Goal: Find specific page/section: Find specific page/section

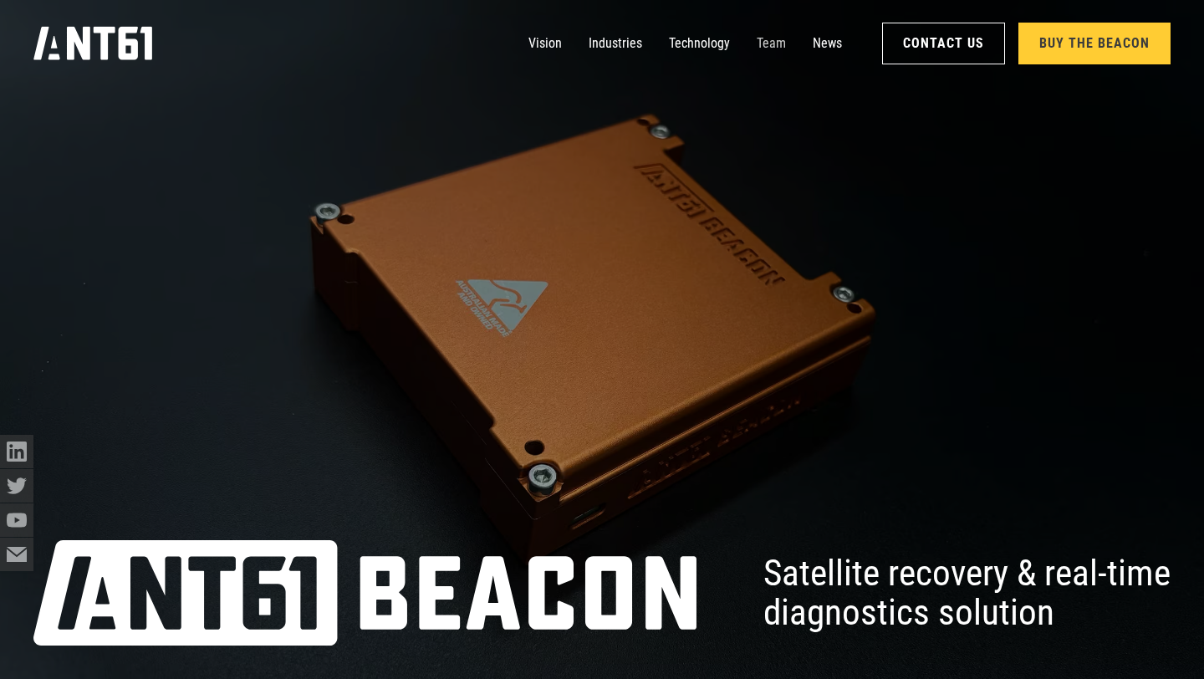
click at [776, 42] on link "Team" at bounding box center [770, 43] width 29 height 33
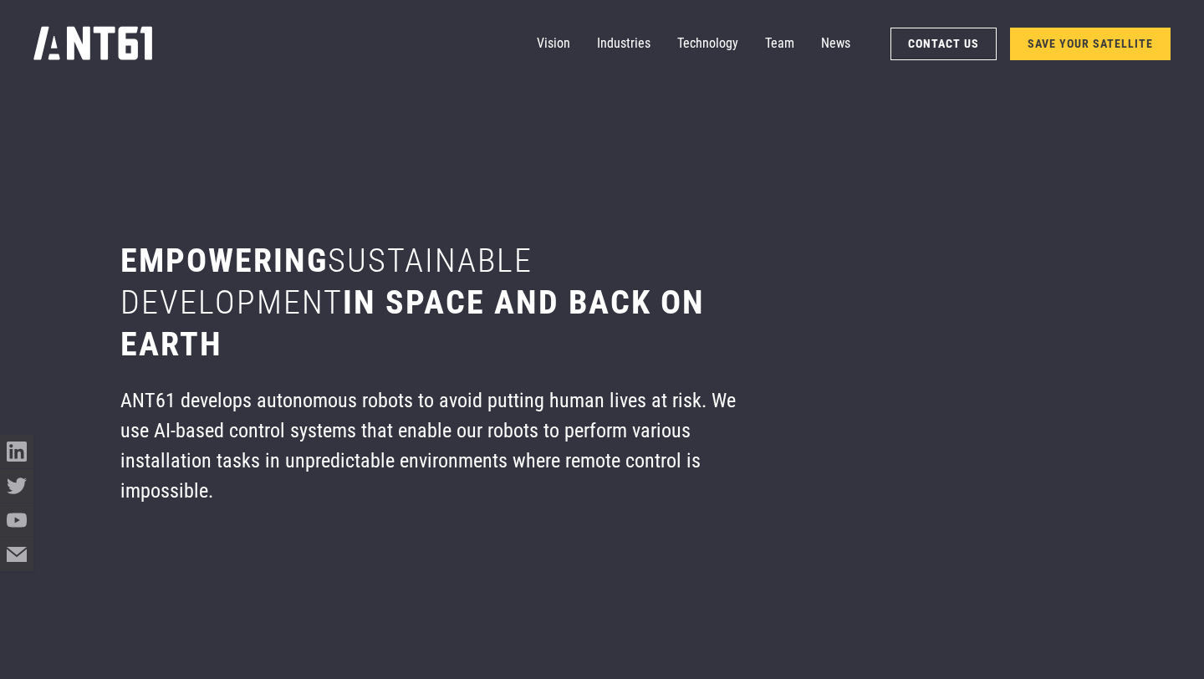
scroll to position [8144, 0]
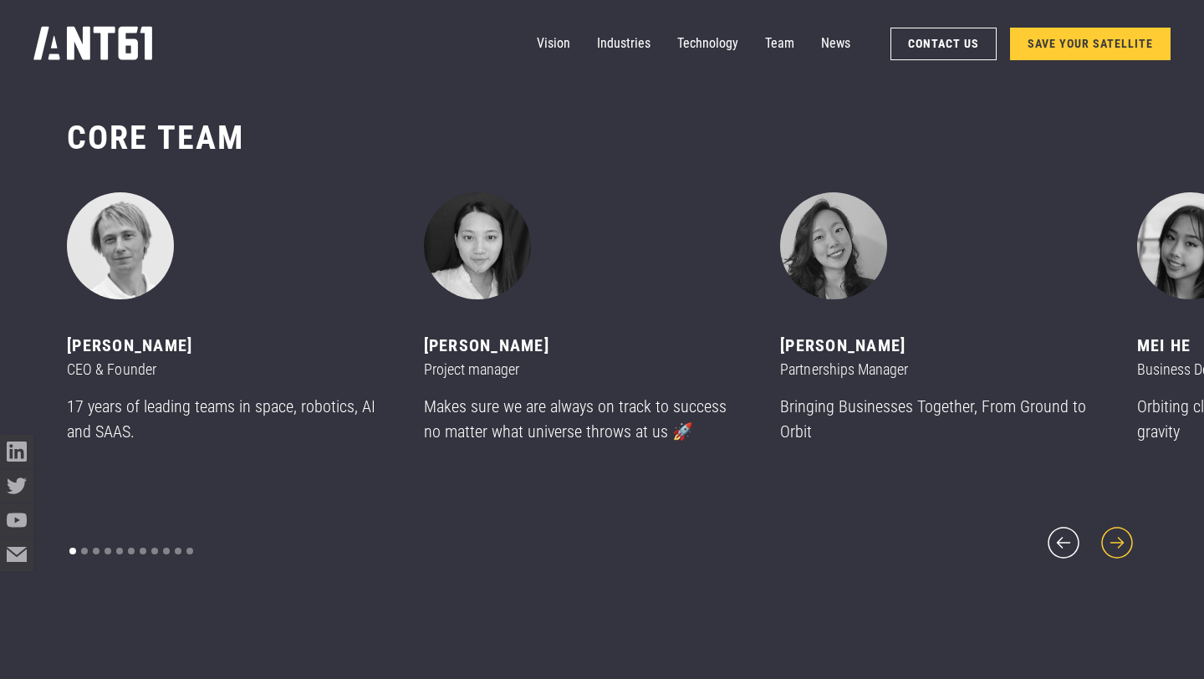
click at [1123, 544] on icon "next slide" at bounding box center [1117, 542] width 40 height 40
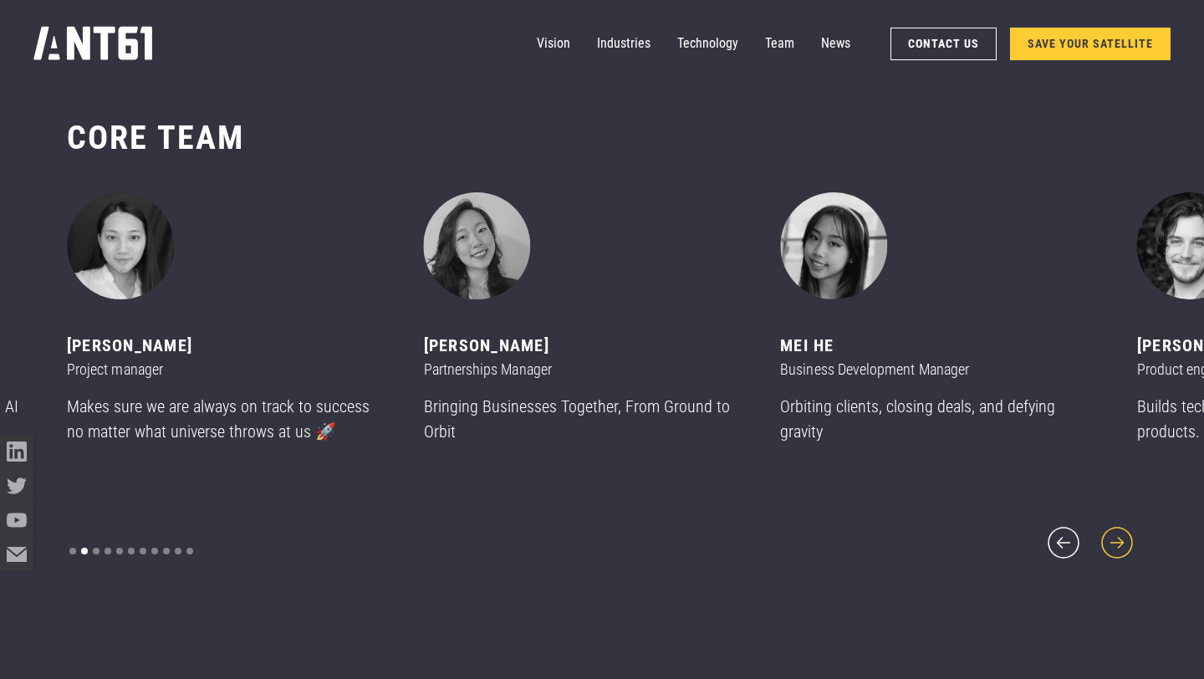
click at [1123, 544] on icon "next slide" at bounding box center [1117, 542] width 40 height 40
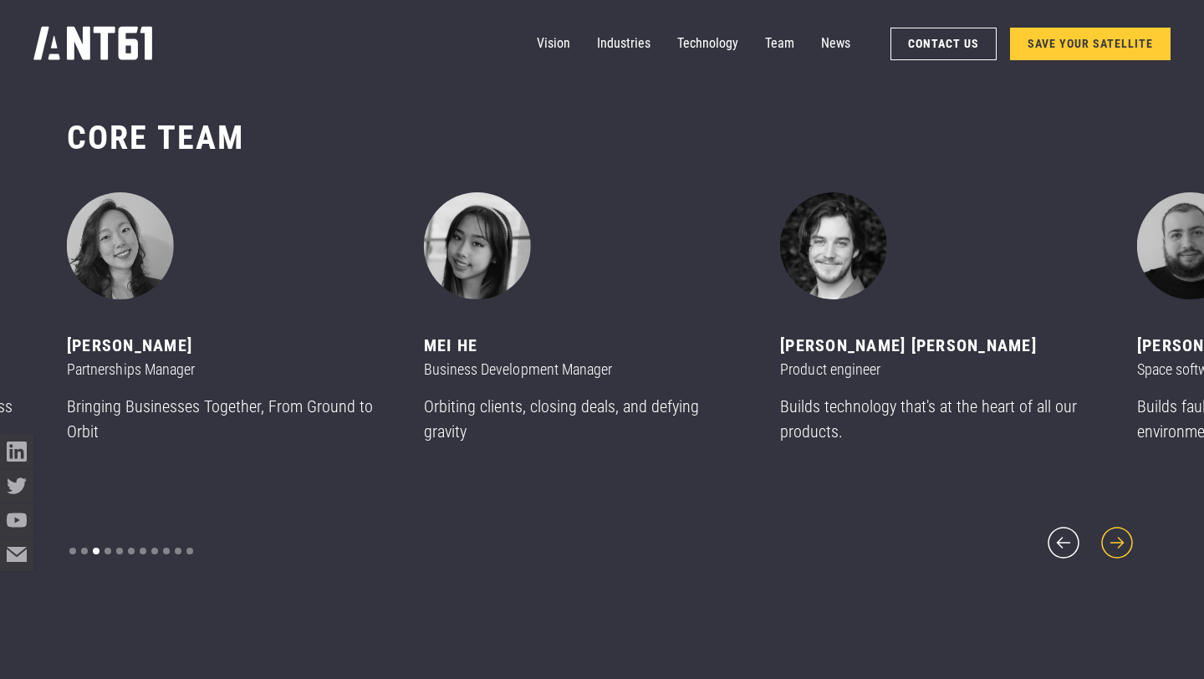
click at [1117, 527] on icon "next slide" at bounding box center [1117, 542] width 40 height 40
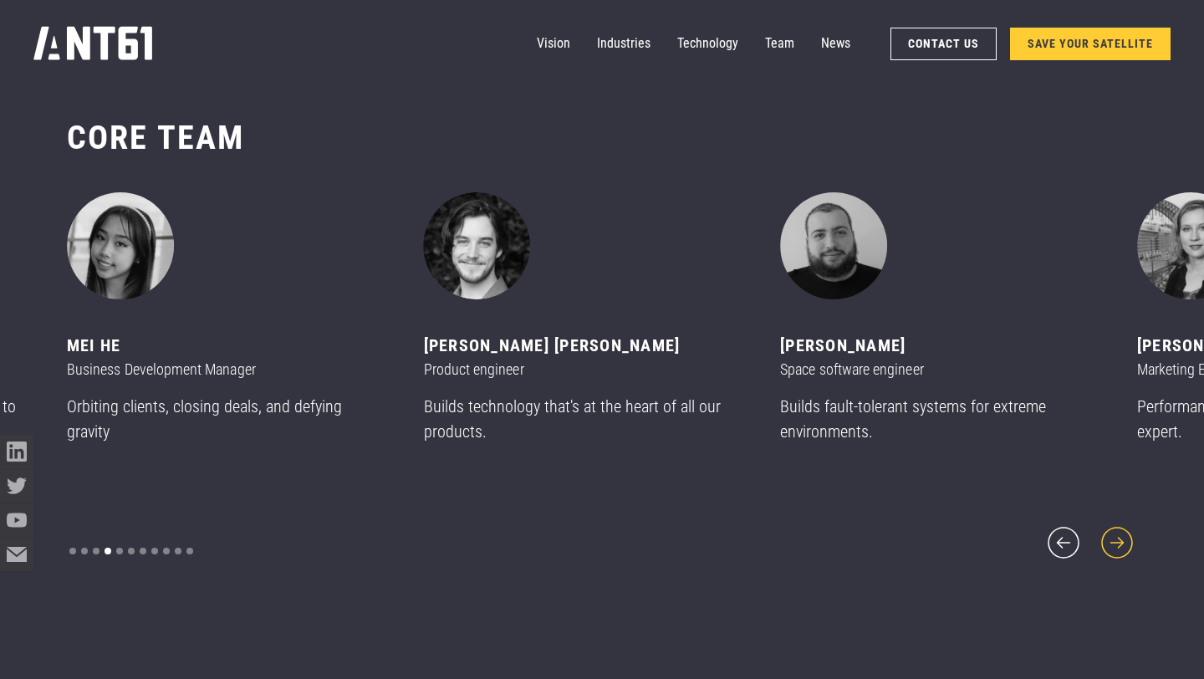
click at [1117, 527] on icon "next slide" at bounding box center [1117, 542] width 40 height 40
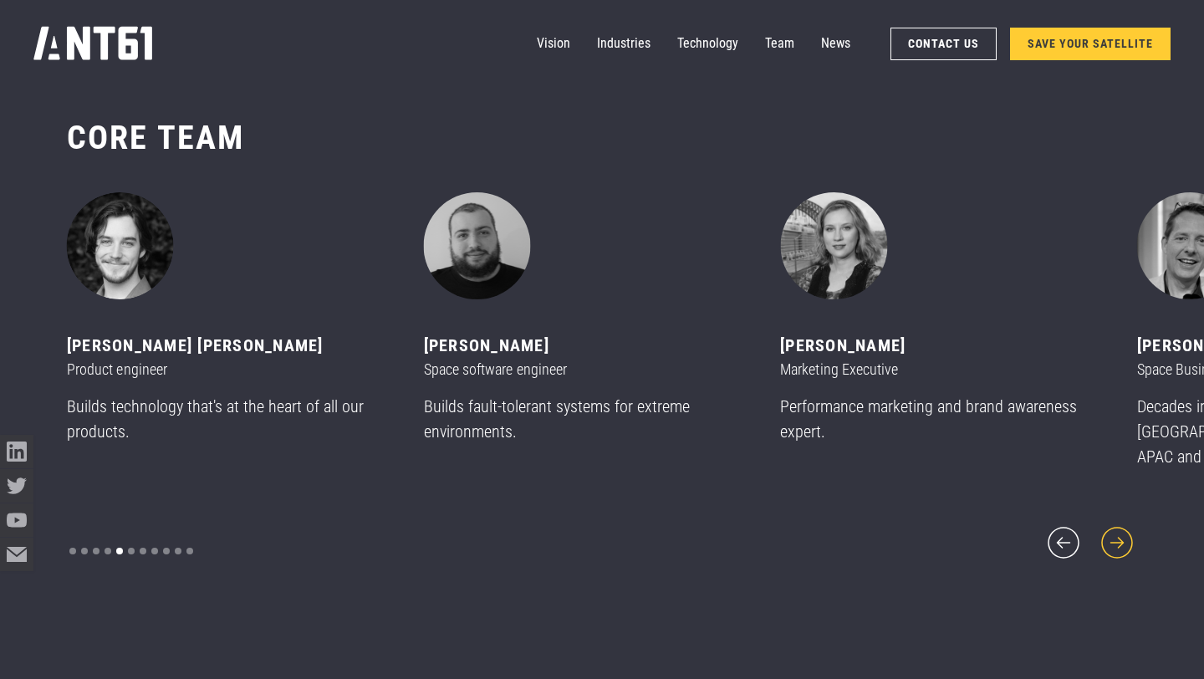
click at [1117, 527] on icon "next slide" at bounding box center [1117, 542] width 40 height 40
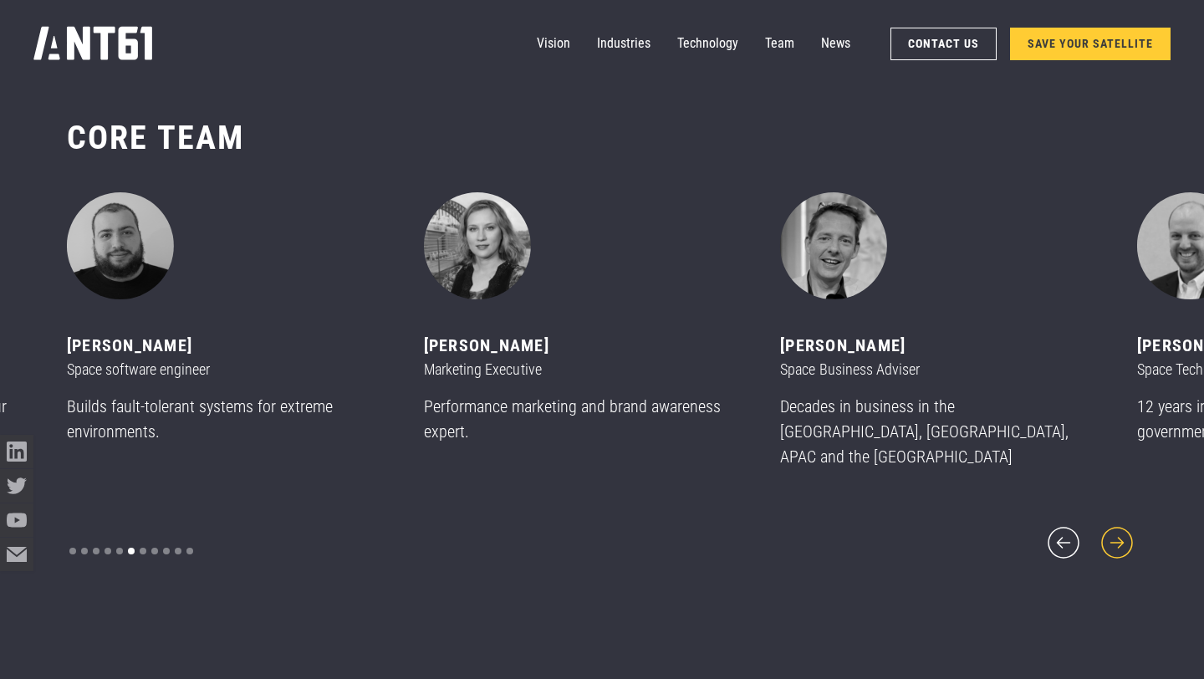
click at [1117, 527] on icon "next slide" at bounding box center [1117, 542] width 40 height 40
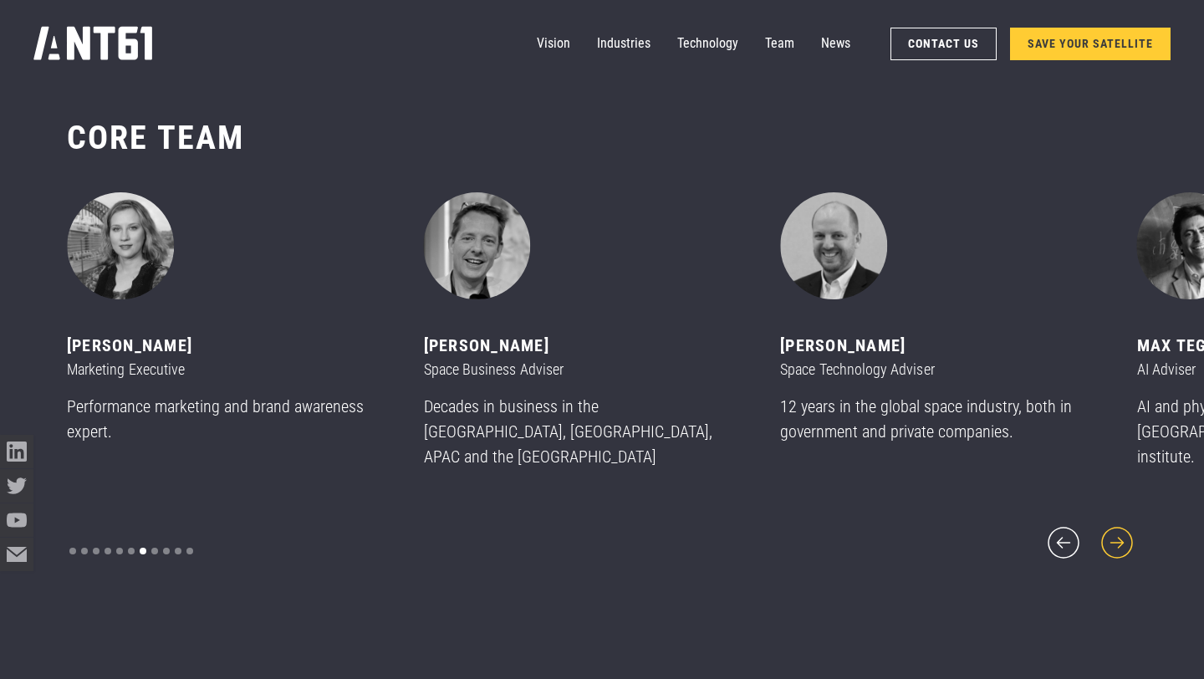
click at [1118, 527] on icon "next slide" at bounding box center [1117, 542] width 40 height 40
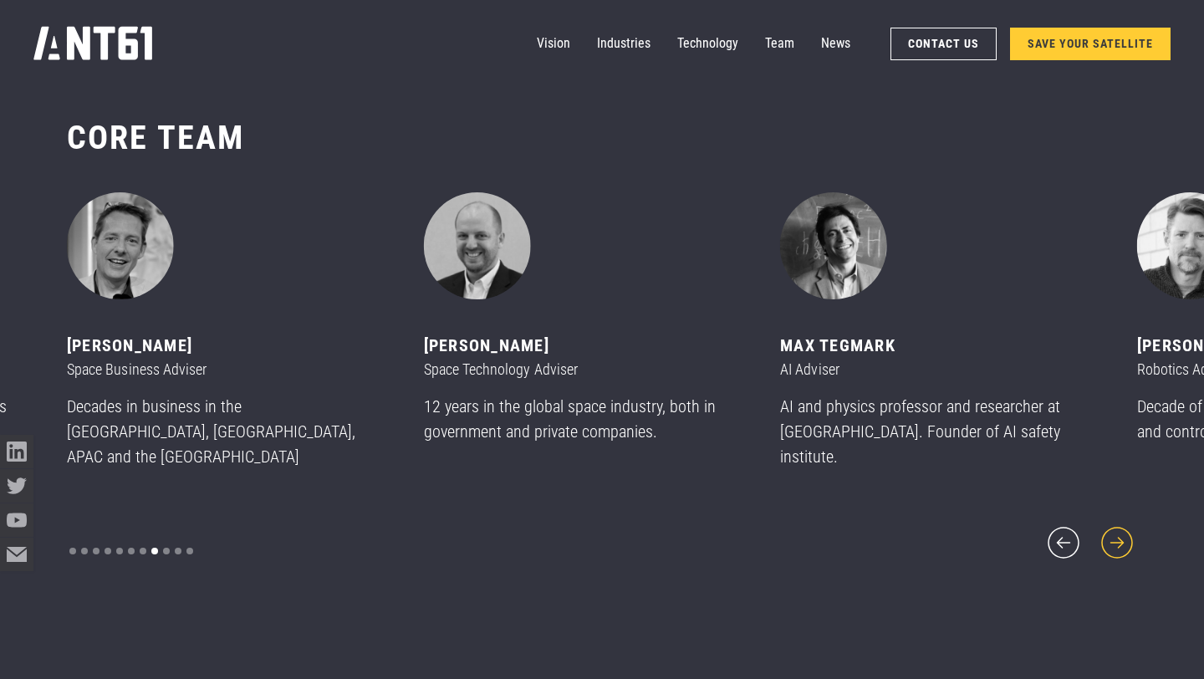
click at [1124, 526] on icon "next slide" at bounding box center [1117, 542] width 40 height 40
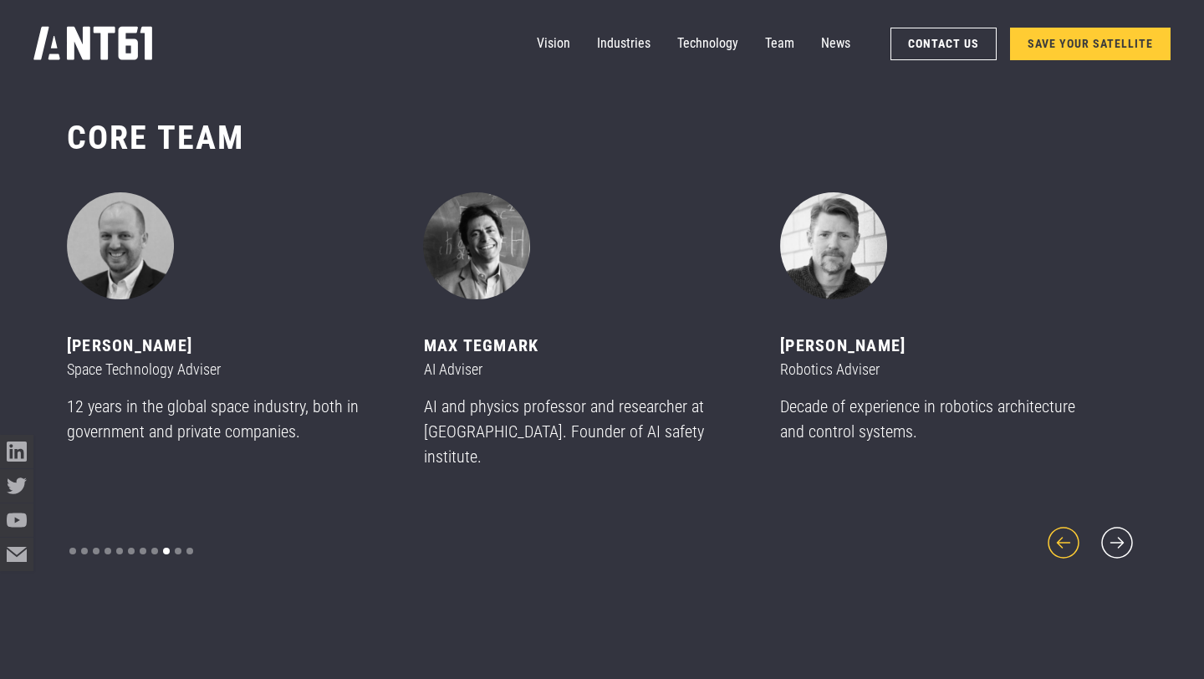
click at [1058, 537] on icon "previous slide" at bounding box center [1063, 542] width 40 height 40
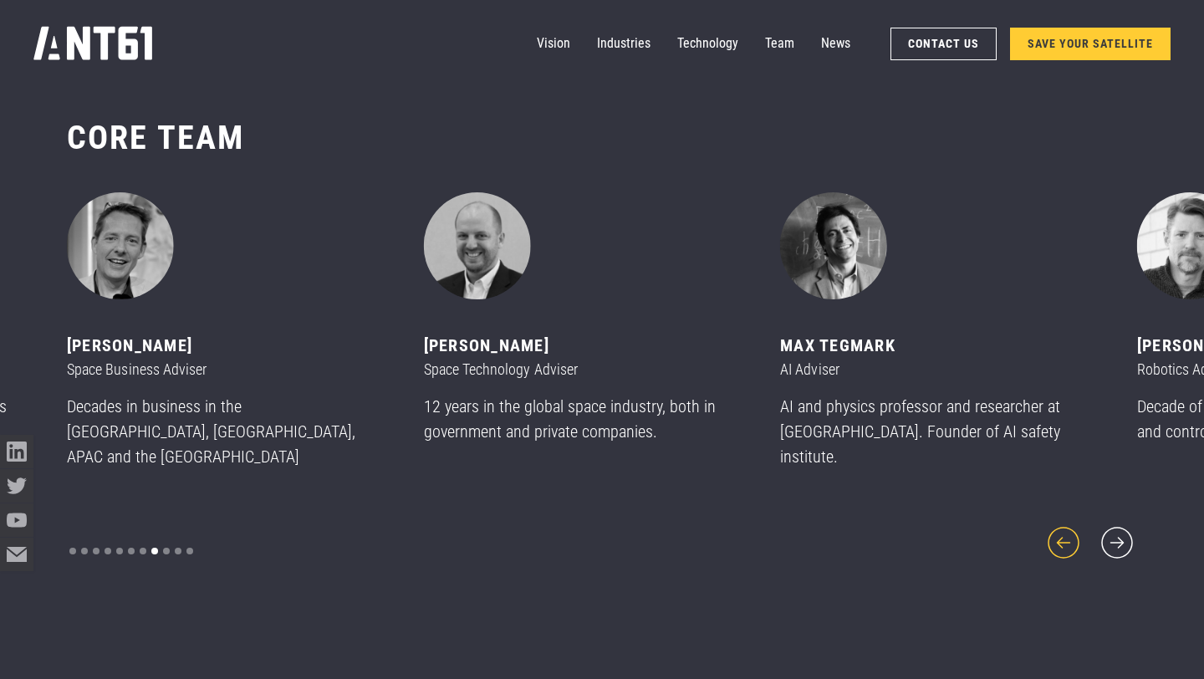
click at [1058, 537] on icon "previous slide" at bounding box center [1063, 542] width 40 height 40
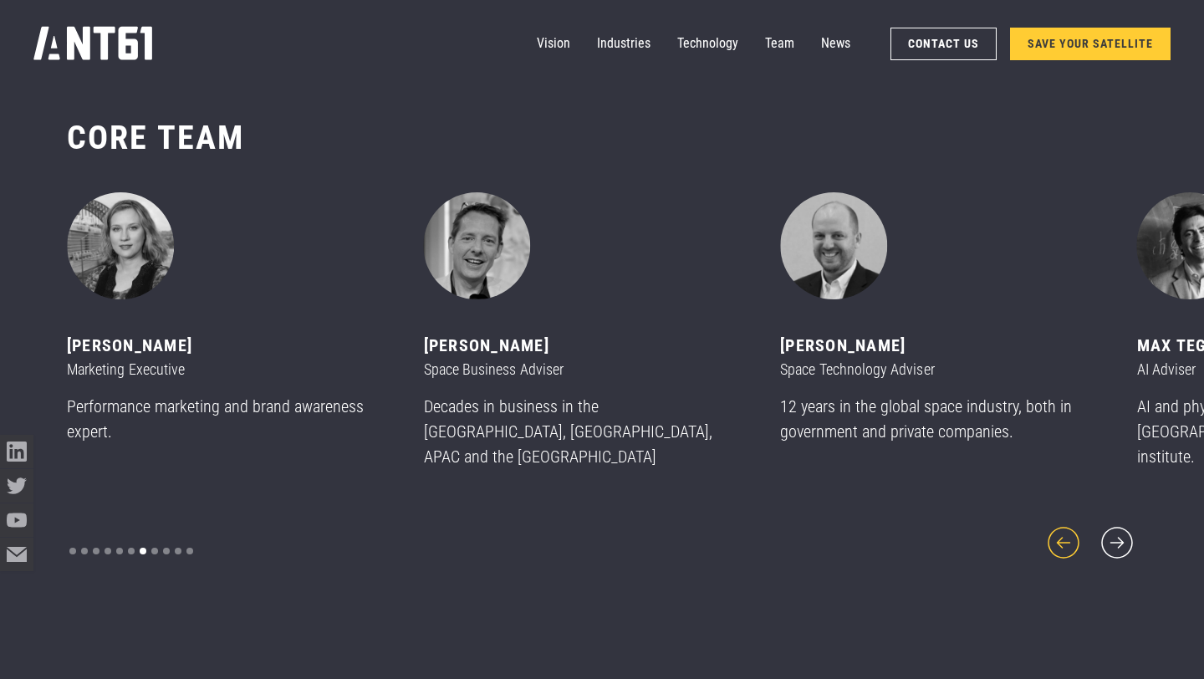
click at [1058, 537] on icon "previous slide" at bounding box center [1063, 542] width 40 height 40
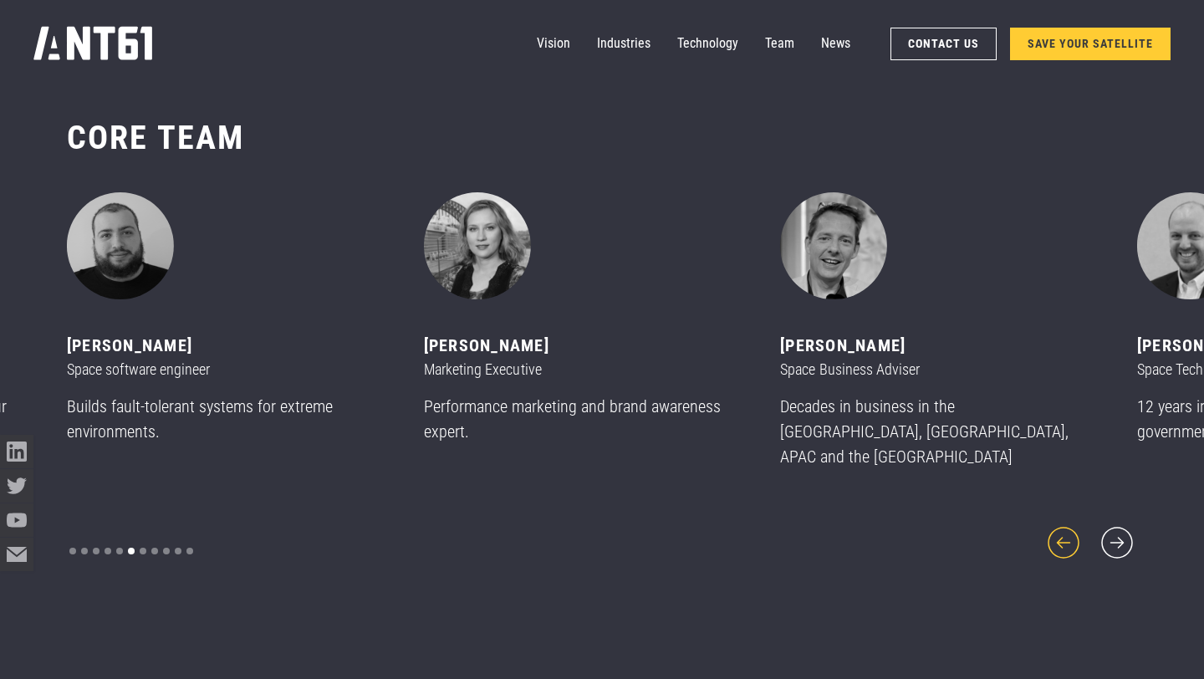
click at [1058, 537] on icon "previous slide" at bounding box center [1063, 542] width 40 height 40
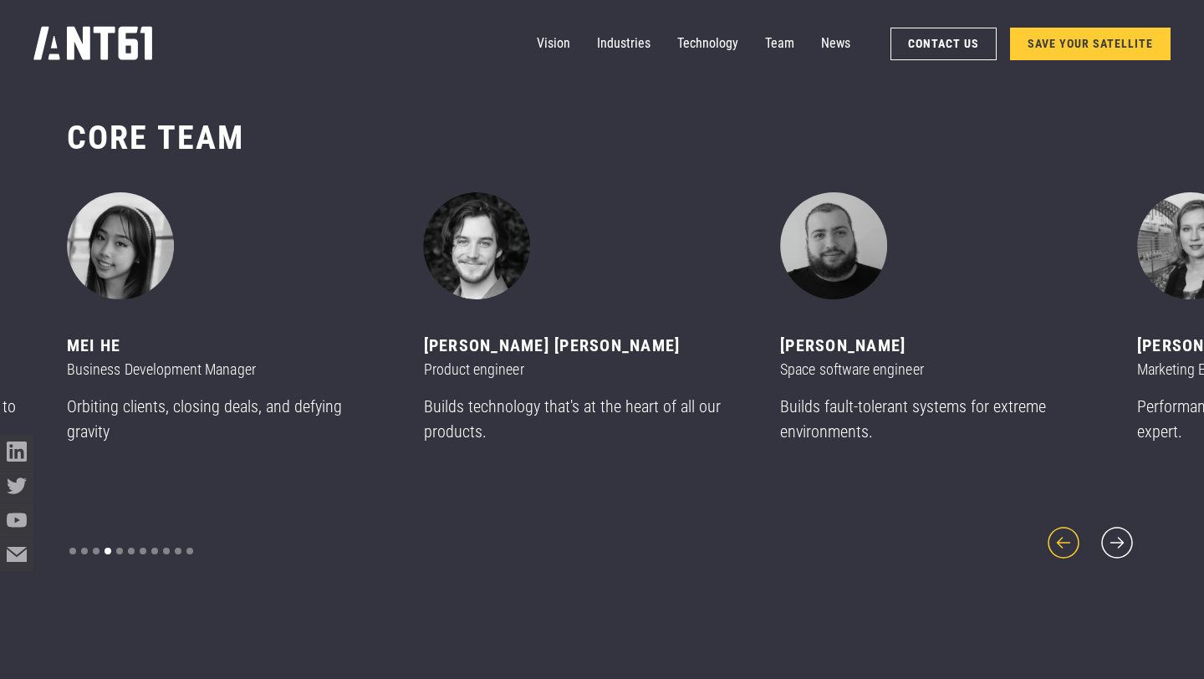
click at [1058, 537] on icon "previous slide" at bounding box center [1063, 542] width 40 height 40
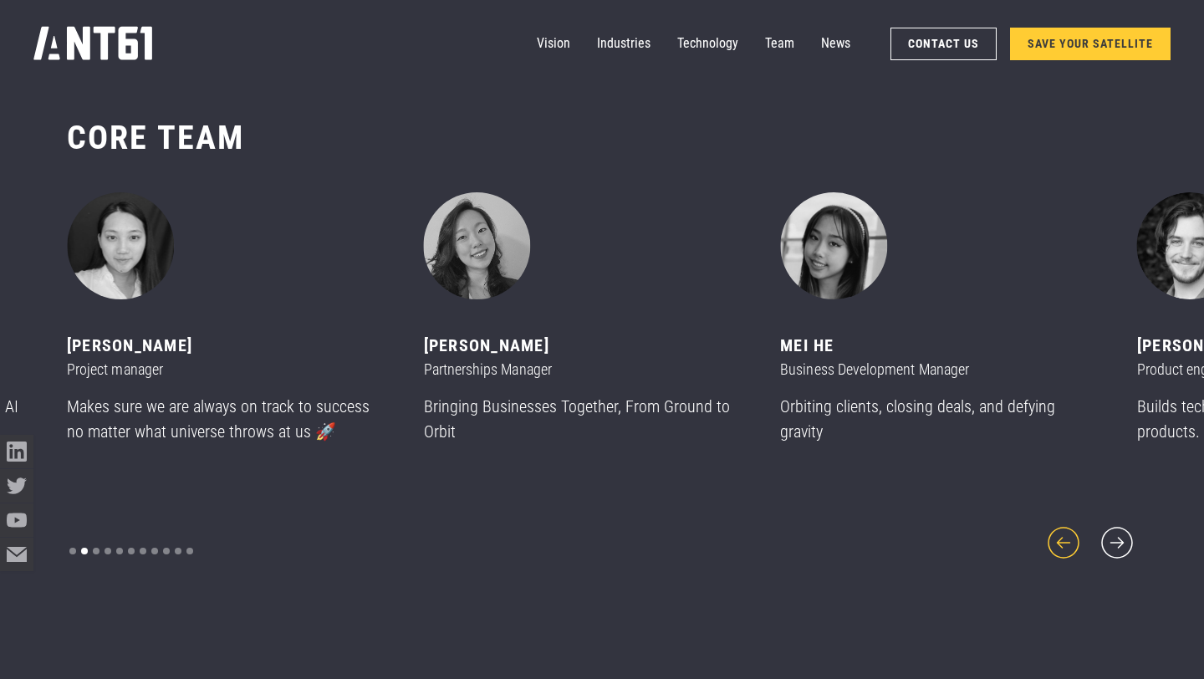
click at [1058, 537] on icon "previous slide" at bounding box center [1063, 542] width 40 height 40
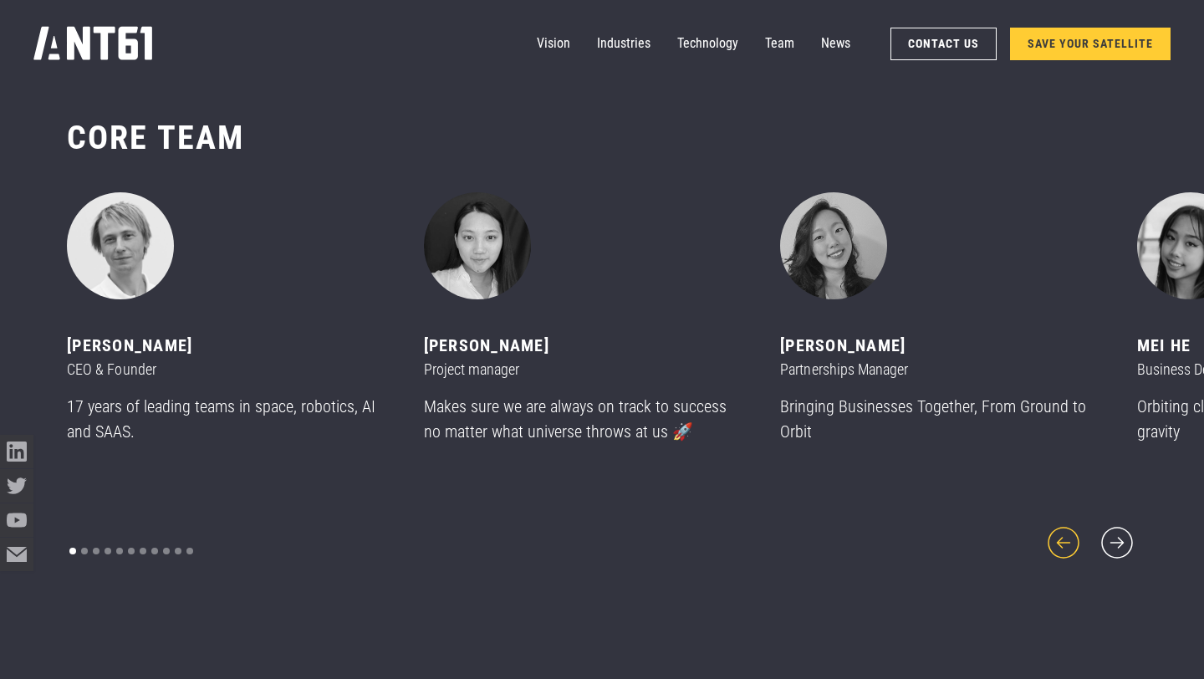
click at [1058, 537] on icon "previous slide" at bounding box center [1063, 542] width 40 height 40
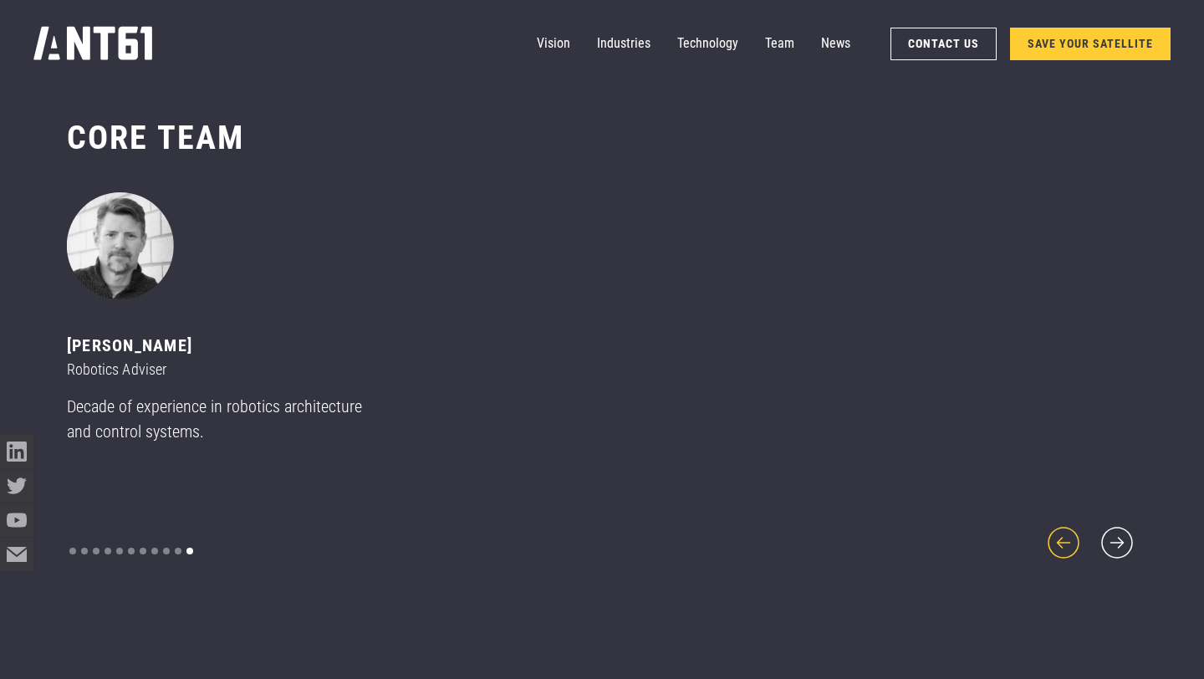
click at [1058, 537] on icon "previous slide" at bounding box center [1063, 542] width 40 height 40
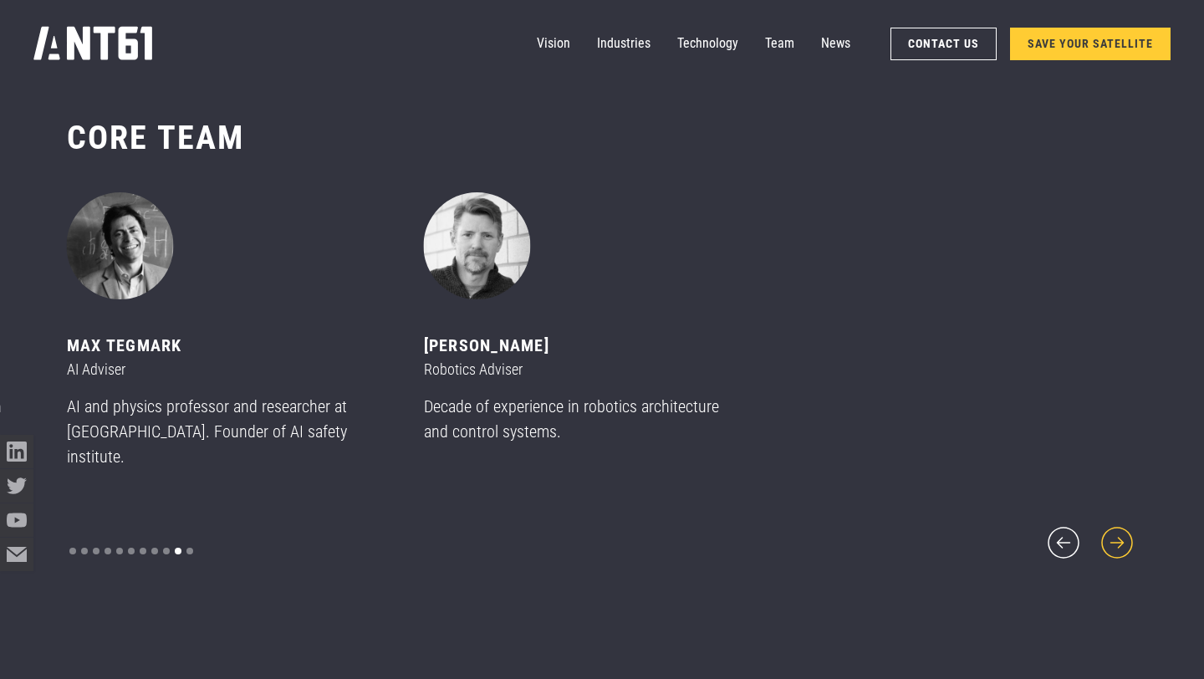
click at [1107, 534] on icon "next slide" at bounding box center [1117, 542] width 40 height 40
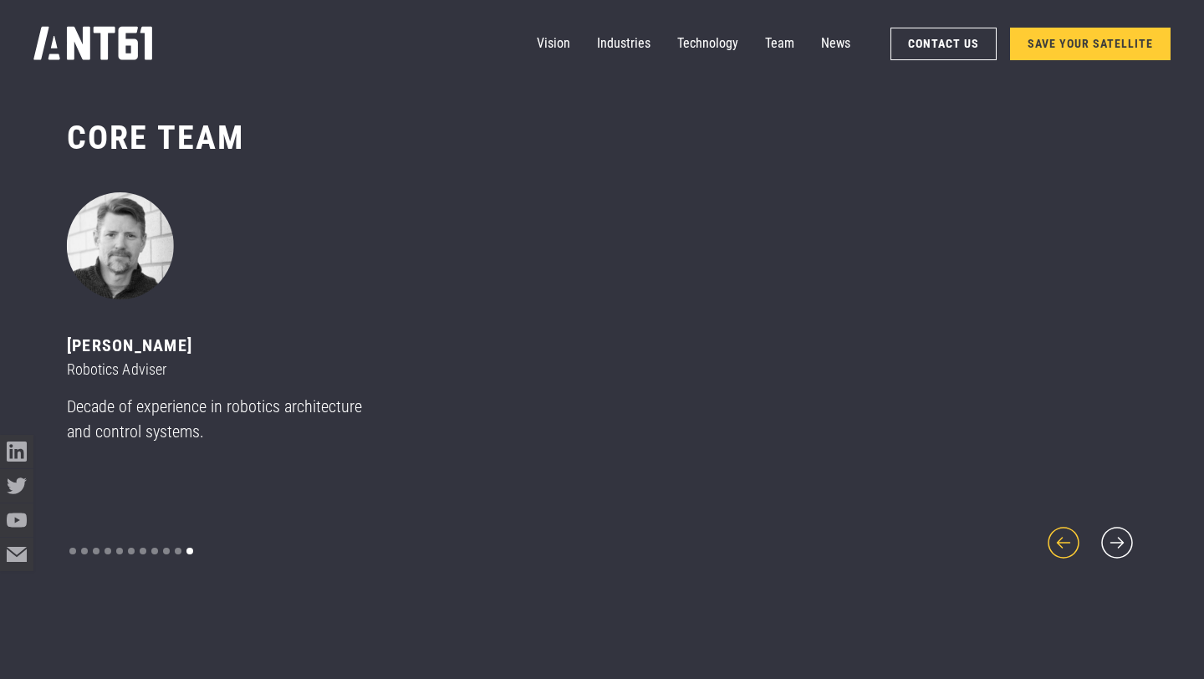
click at [1069, 531] on icon "previous slide" at bounding box center [1063, 542] width 40 height 40
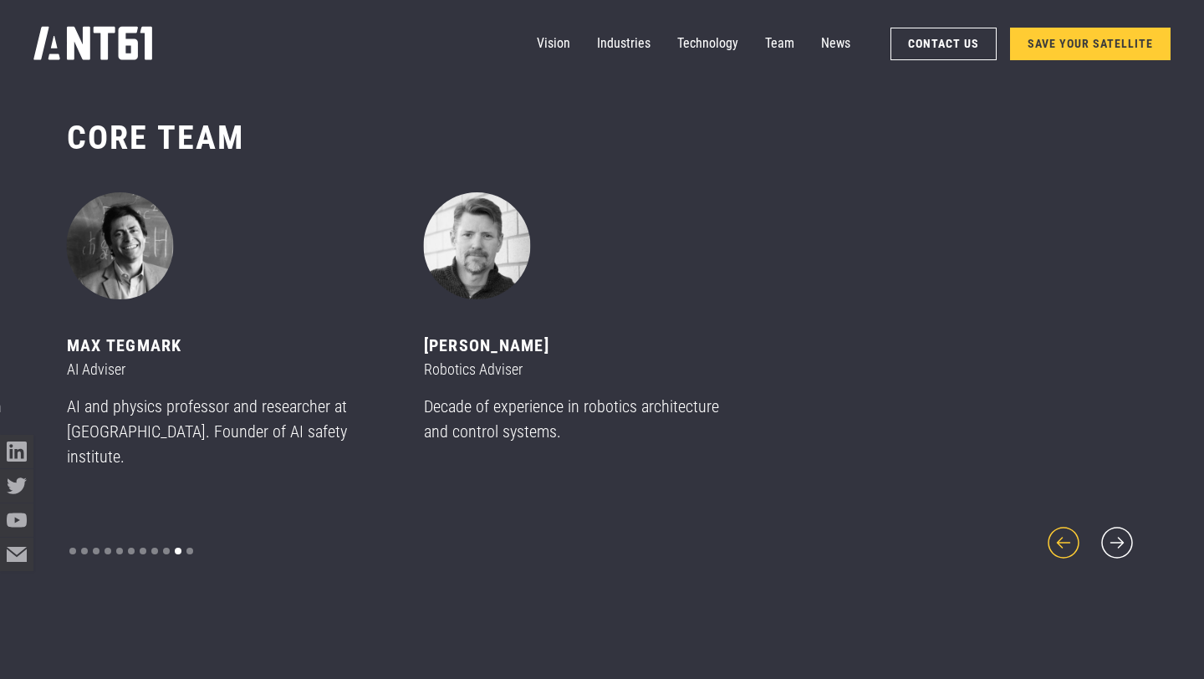
click at [1069, 531] on icon "previous slide" at bounding box center [1063, 542] width 40 height 40
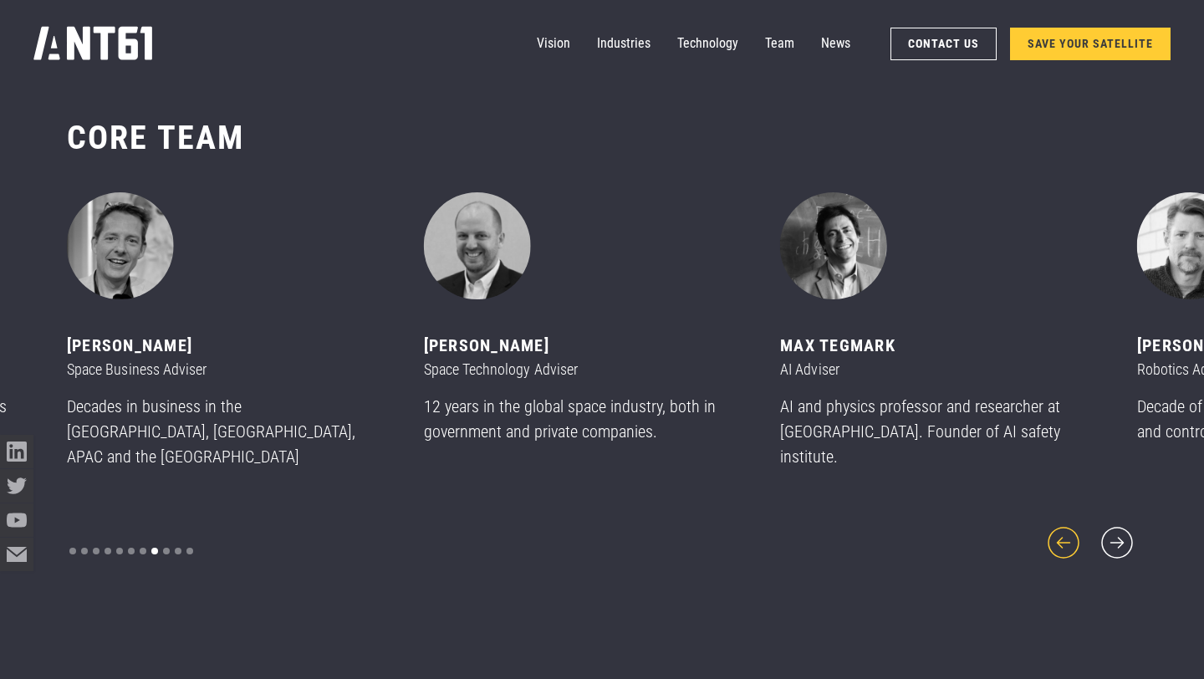
click at [1069, 531] on icon "previous slide" at bounding box center [1063, 542] width 40 height 40
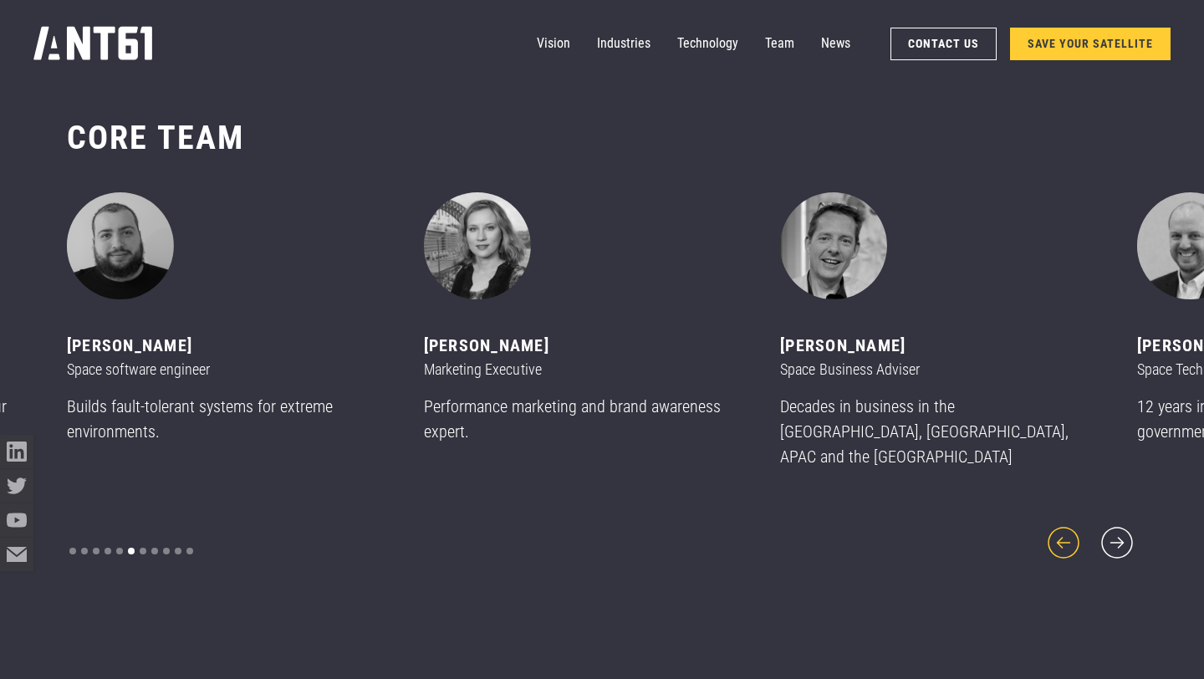
click at [1069, 531] on icon "previous slide" at bounding box center [1063, 542] width 40 height 40
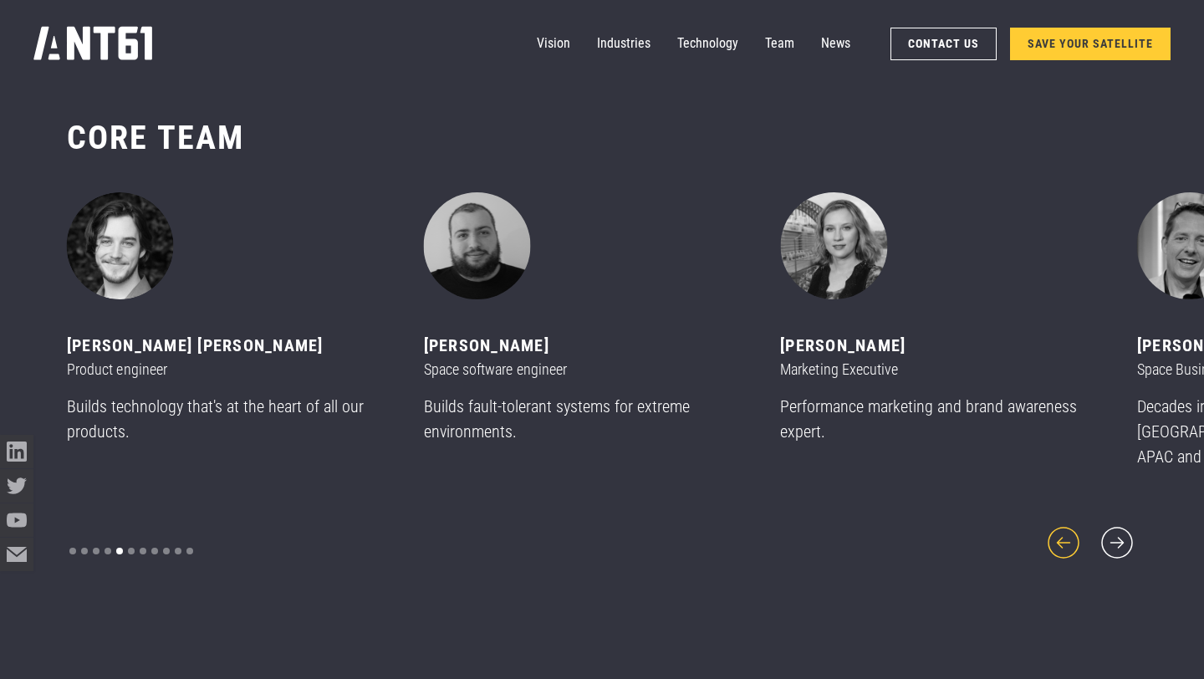
click at [1069, 531] on icon "previous slide" at bounding box center [1063, 542] width 40 height 40
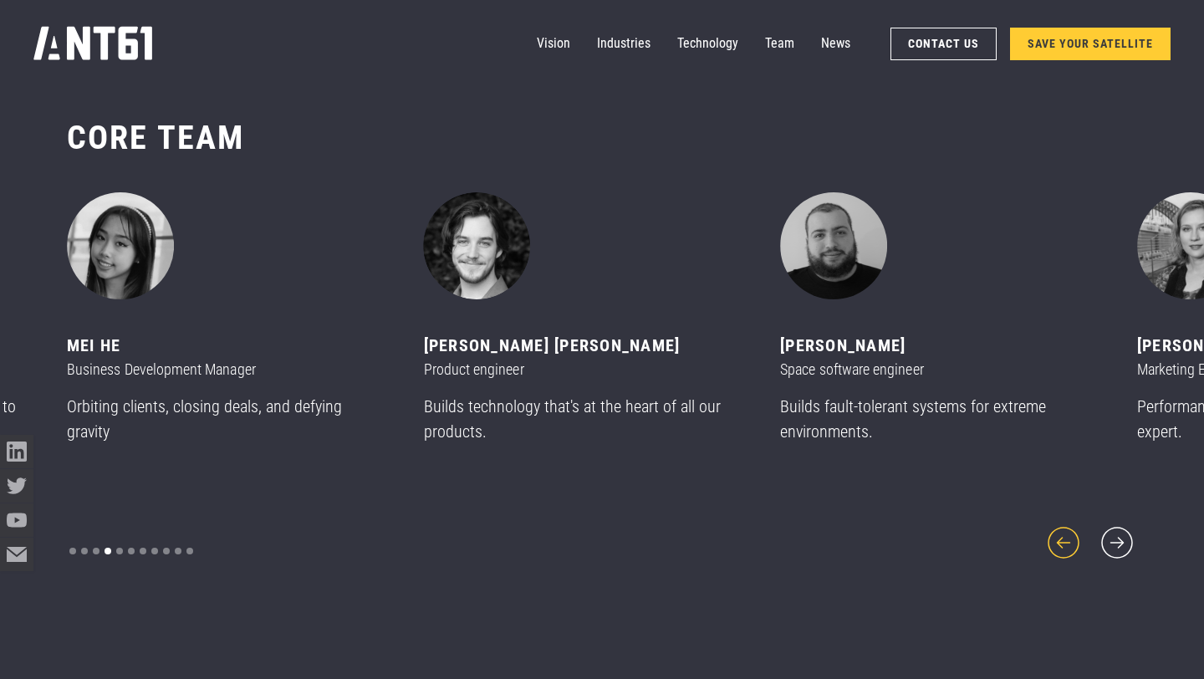
click at [1069, 531] on icon "previous slide" at bounding box center [1063, 542] width 40 height 40
